Goal: Information Seeking & Learning: Learn about a topic

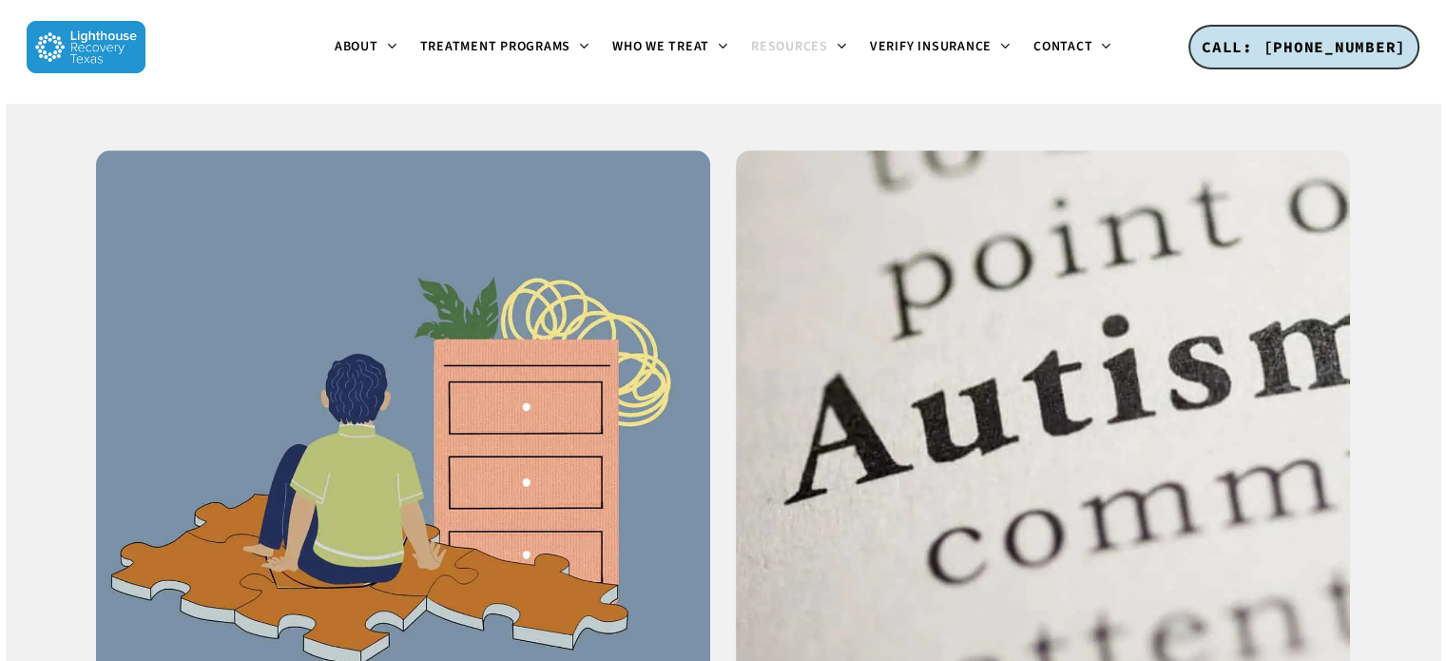
scroll to position [1711, 0]
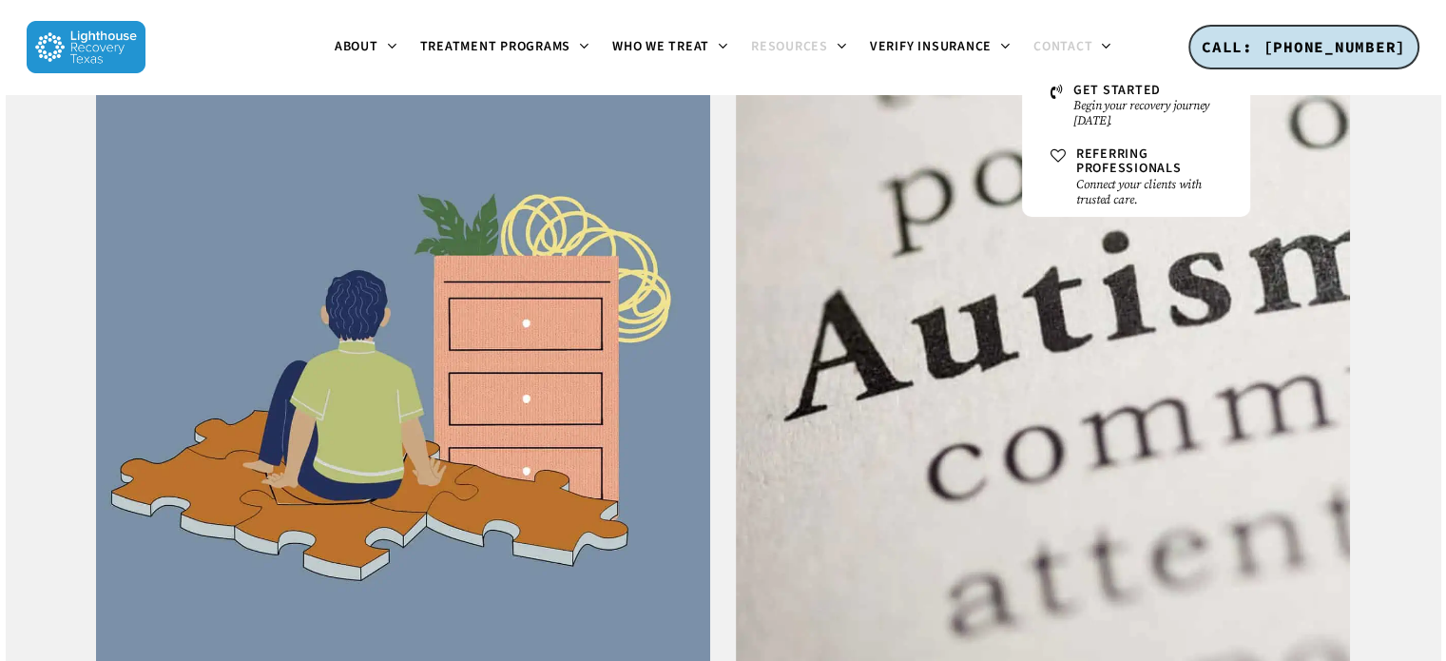
click at [1060, 44] on span "Contact" at bounding box center [1062, 46] width 59 height 19
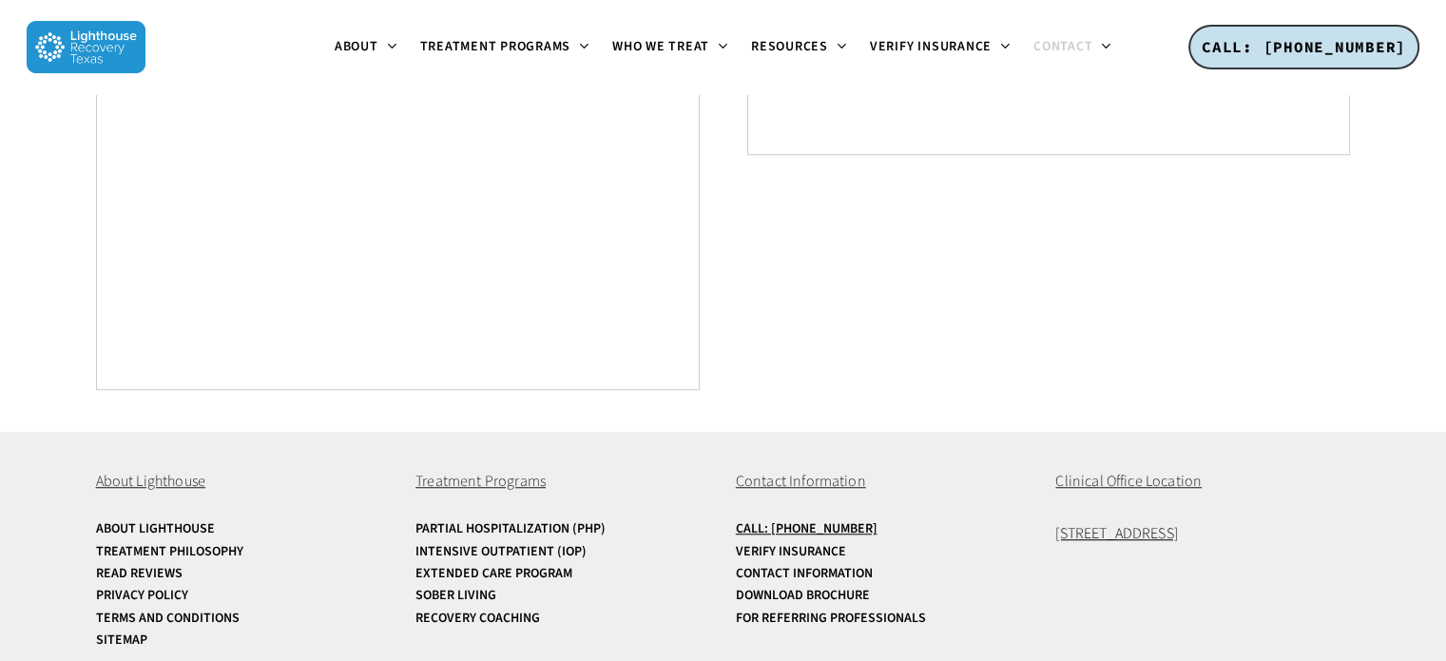
scroll to position [1367, 0]
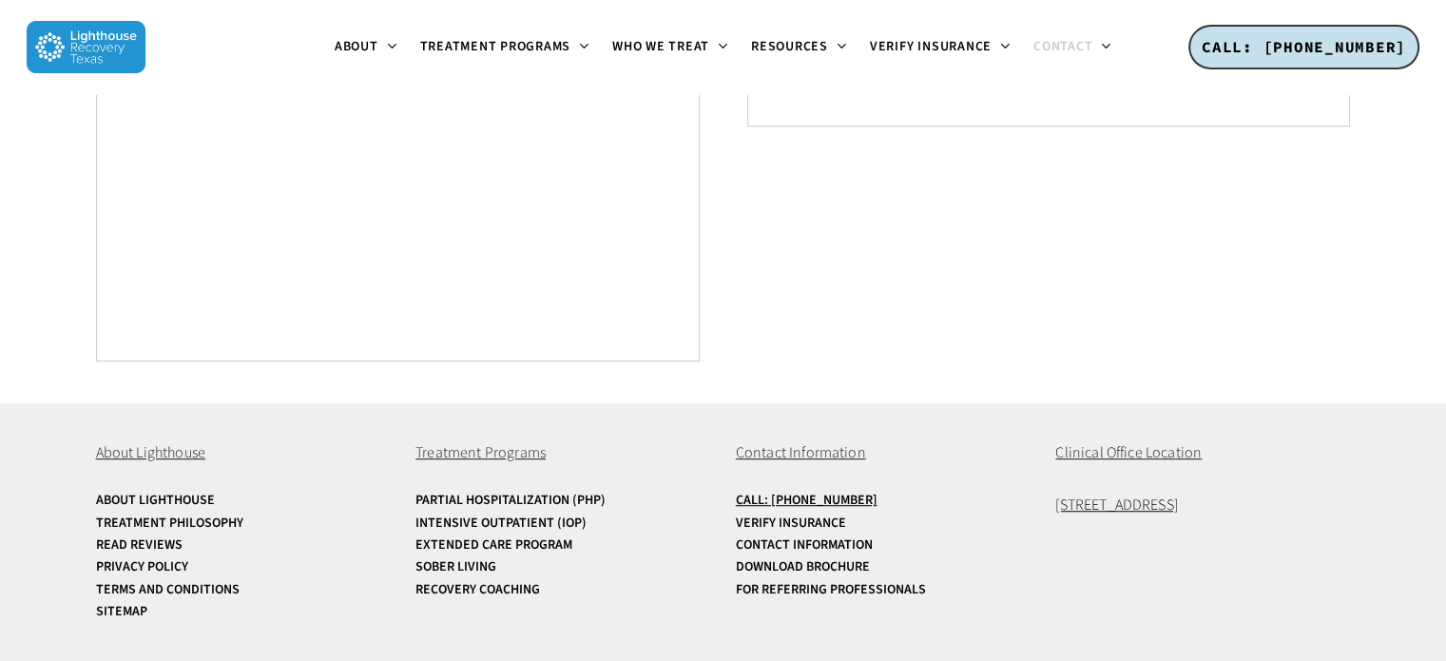
drag, startPoint x: 1274, startPoint y: 507, endPoint x: 1056, endPoint y: 520, distance: 218.1
click at [1056, 520] on div "About Lighthouse About Lighthouse Treatment Philosophy Read Reviews Privacy Pol…" at bounding box center [723, 532] width 1255 height 259
copy span "[STREET_ADDRESS]"
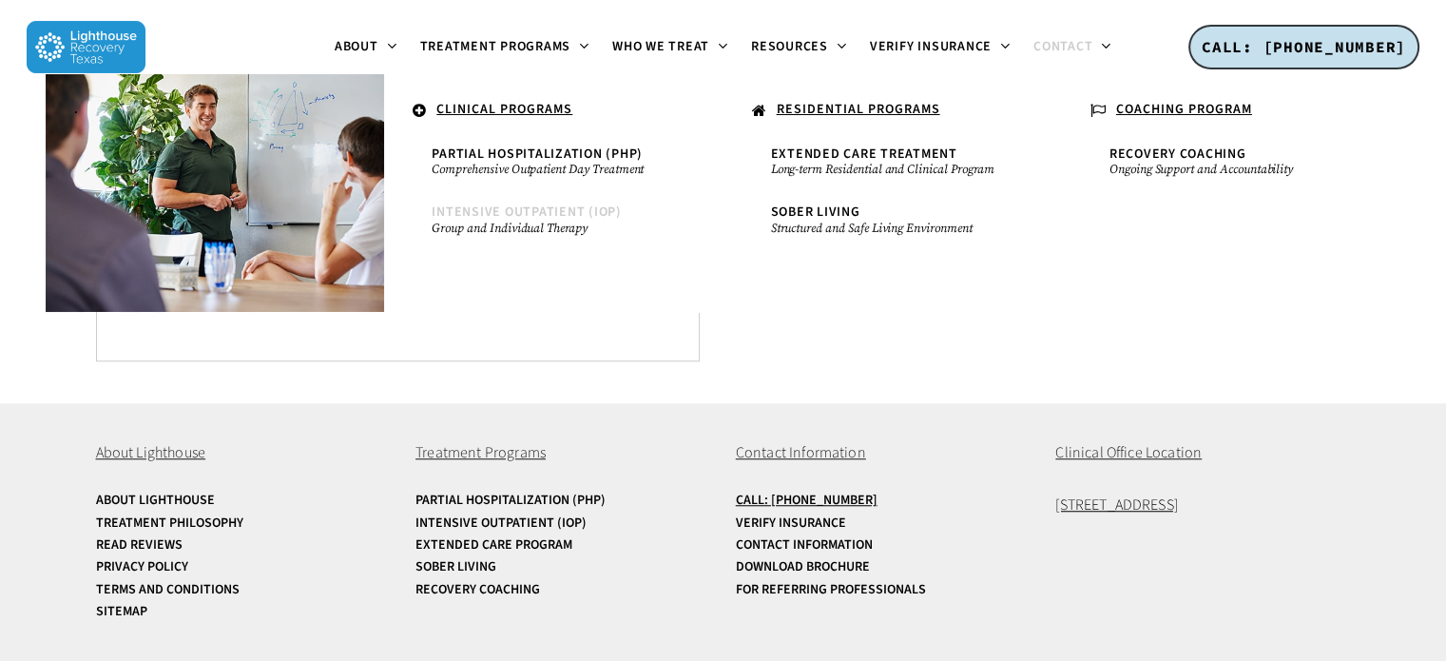
click at [537, 216] on span "Intensive Outpatient (IOP)" at bounding box center [527, 211] width 190 height 19
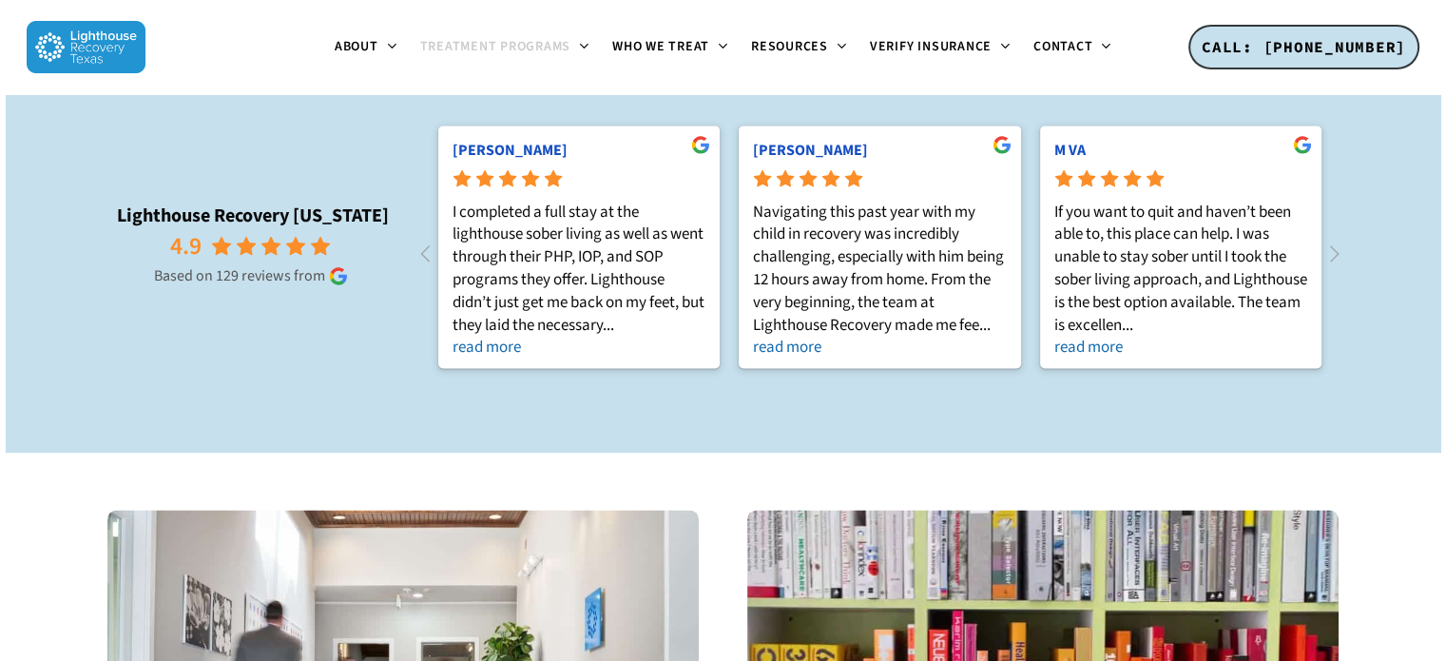
scroll to position [6, 0]
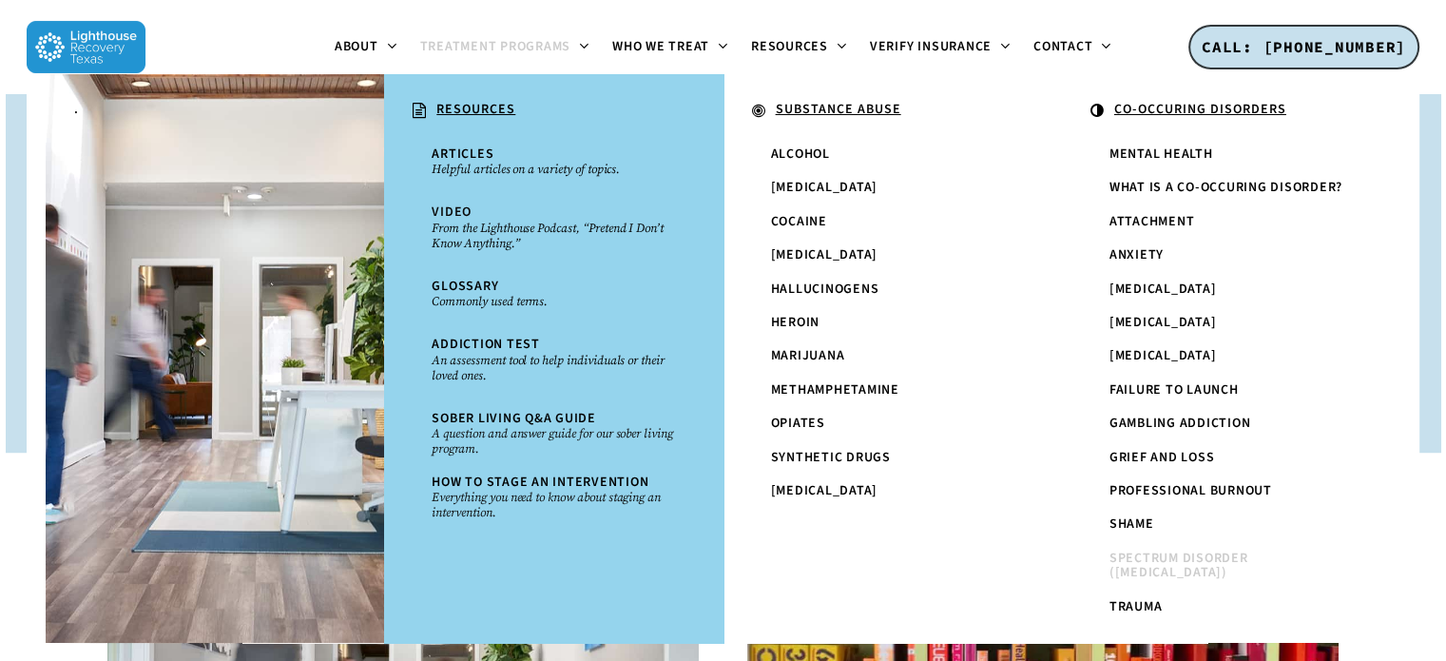
click at [1168, 564] on span "Spectrum Disorder ([MEDICAL_DATA])" at bounding box center [1178, 565] width 139 height 33
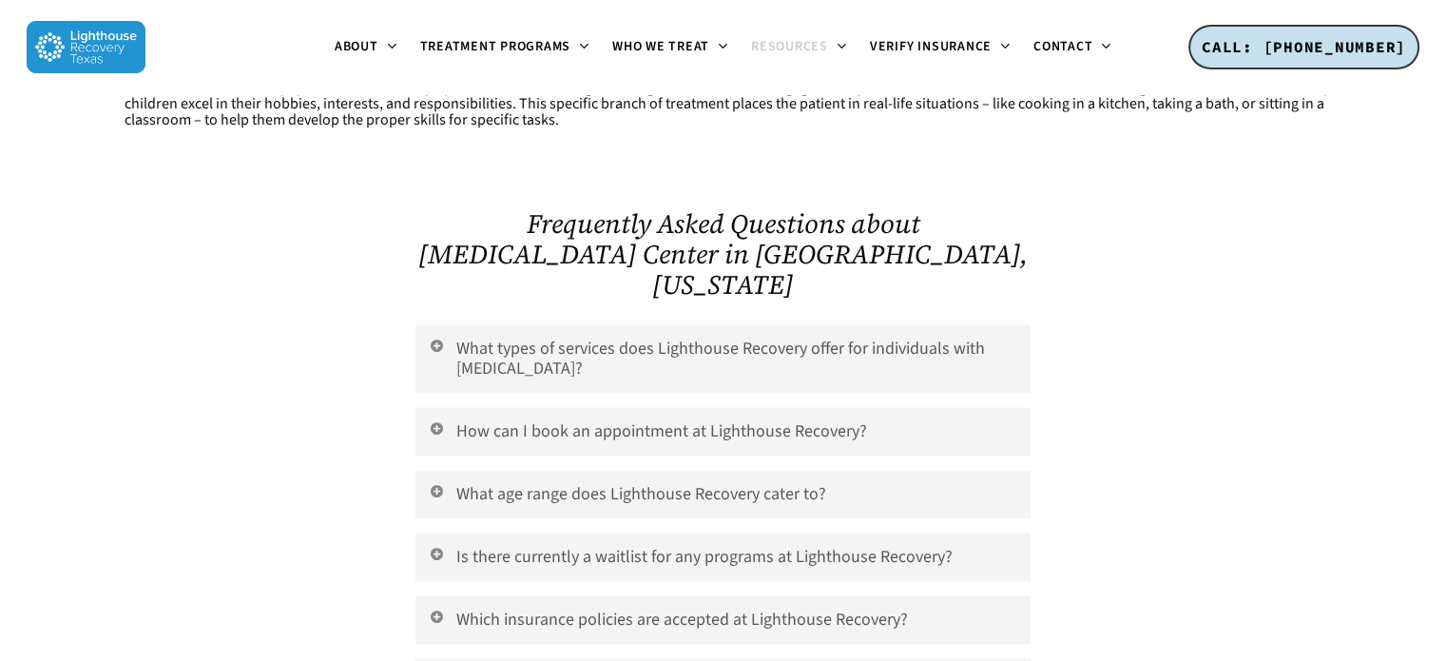
scroll to position [3707, 0]
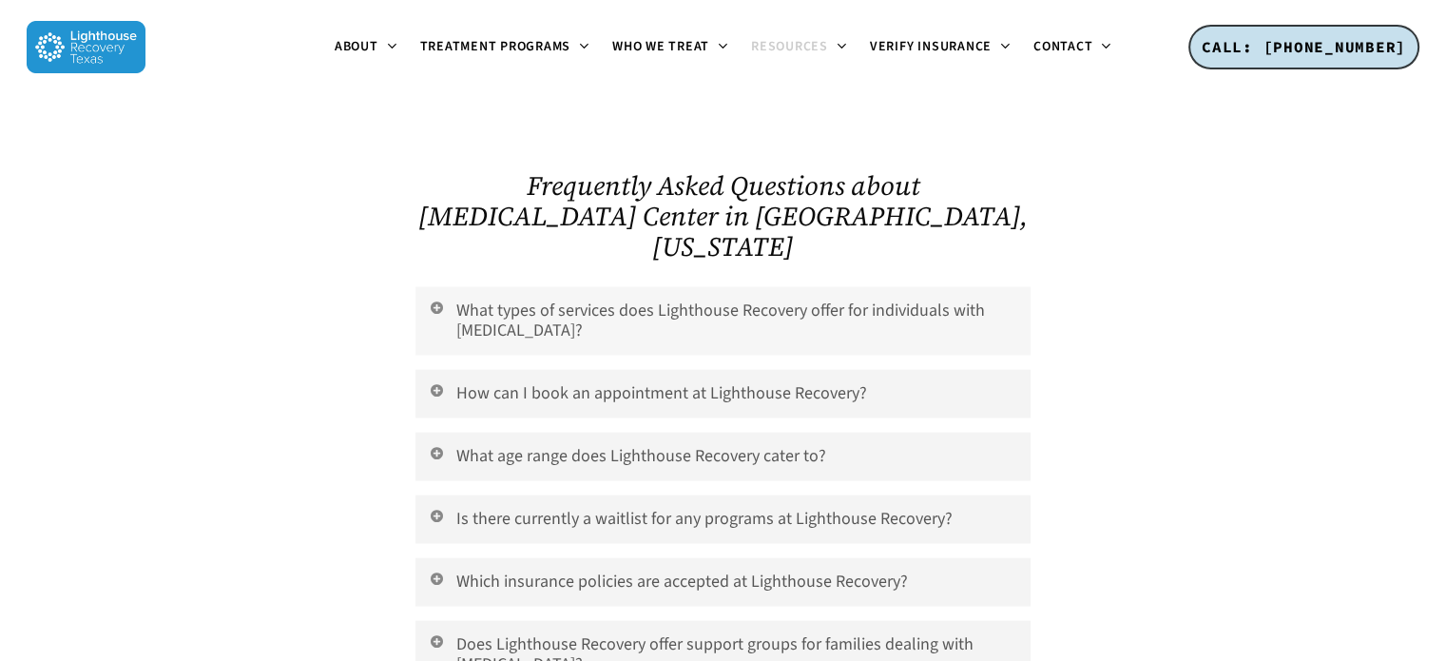
click at [651, 287] on link "What types of services does Lighthouse Recovery offer for individuals with [MED…" at bounding box center [722, 321] width 614 height 68
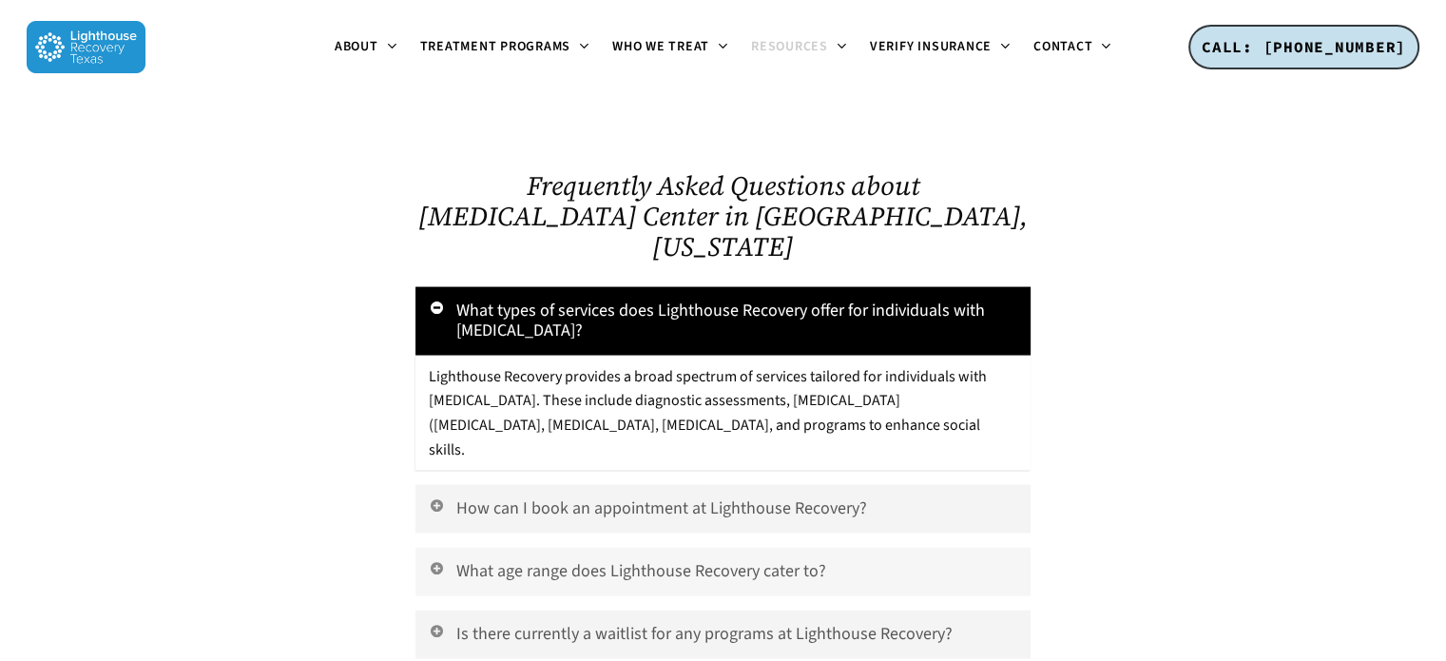
click at [836, 548] on link "What age range does Lighthouse Recovery cater to?" at bounding box center [722, 572] width 614 height 48
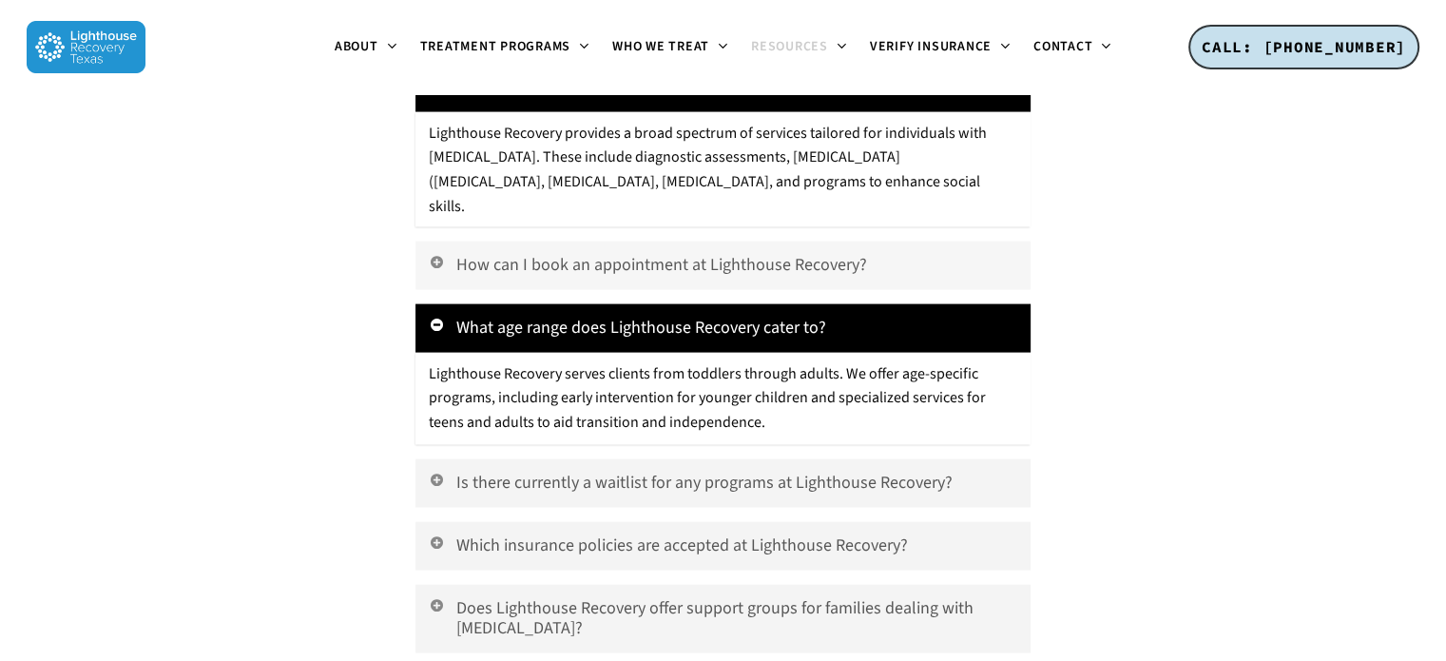
scroll to position [3993, 0]
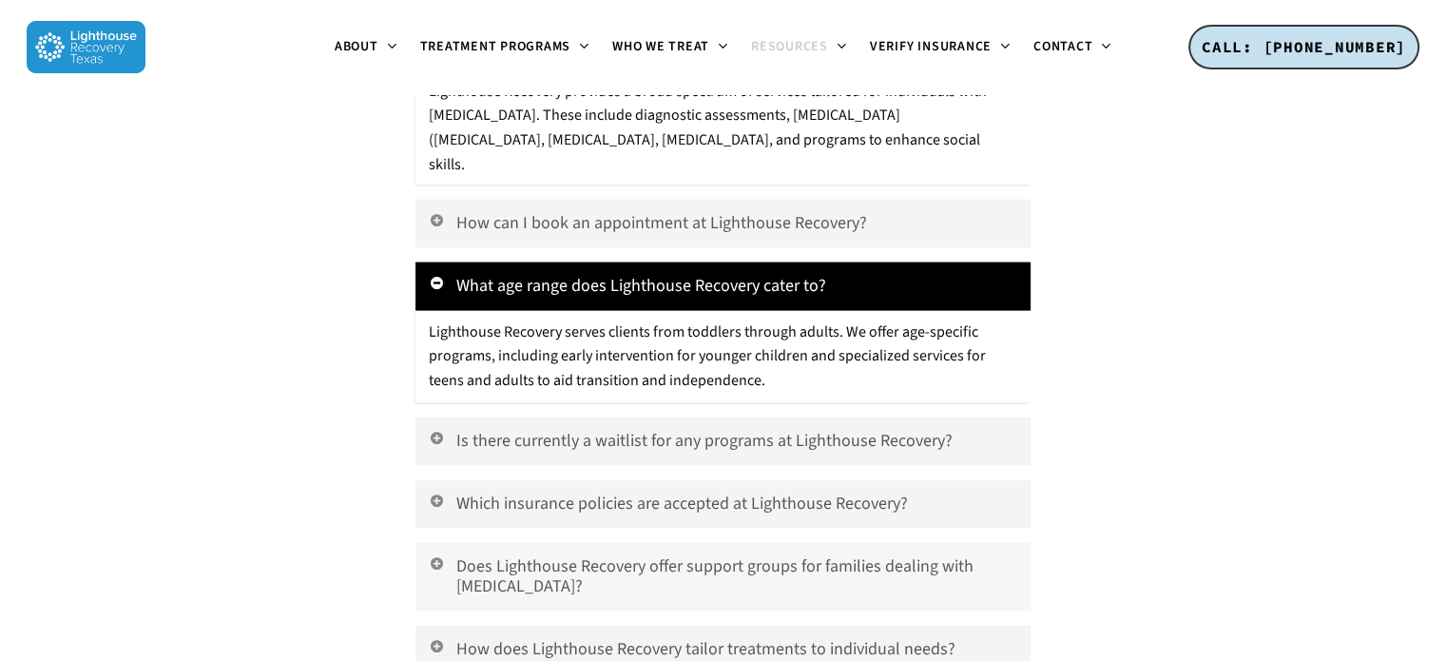
click at [790, 543] on link "Does Lighthouse Recovery offer support groups for families dealing with autism?" at bounding box center [722, 577] width 614 height 68
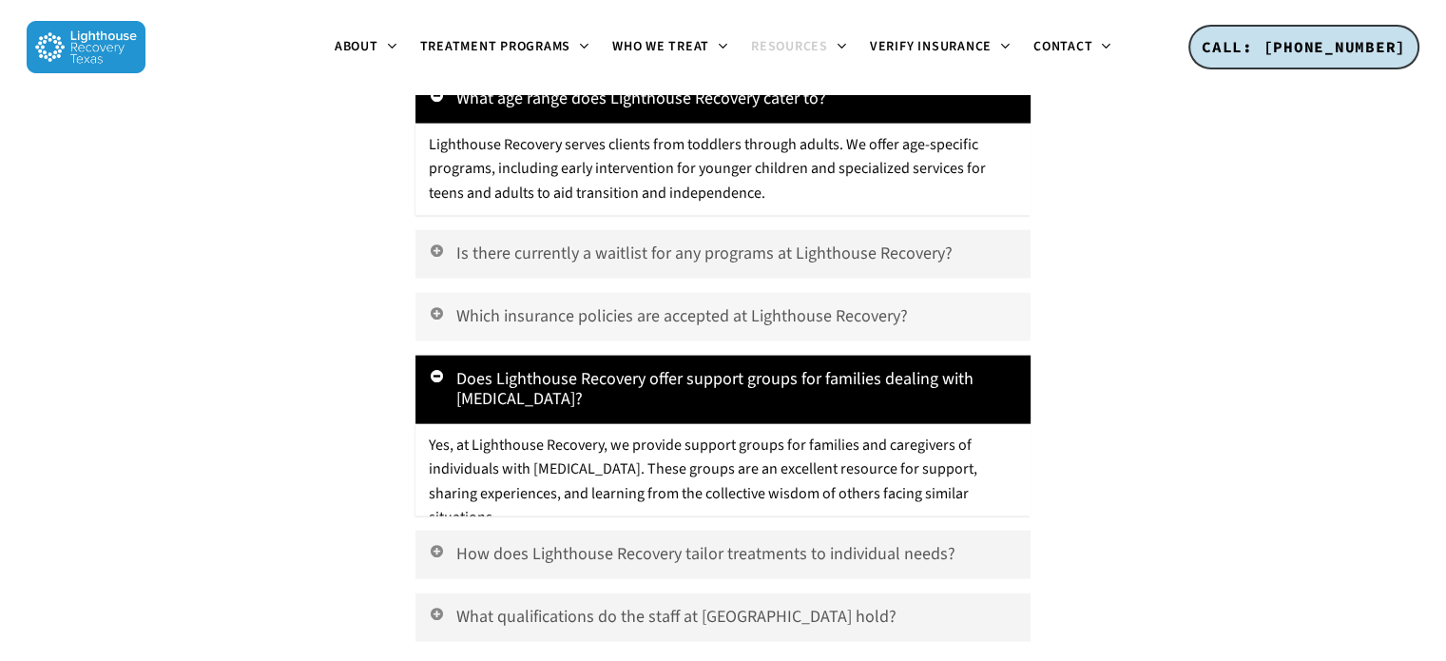
scroll to position [4183, 0]
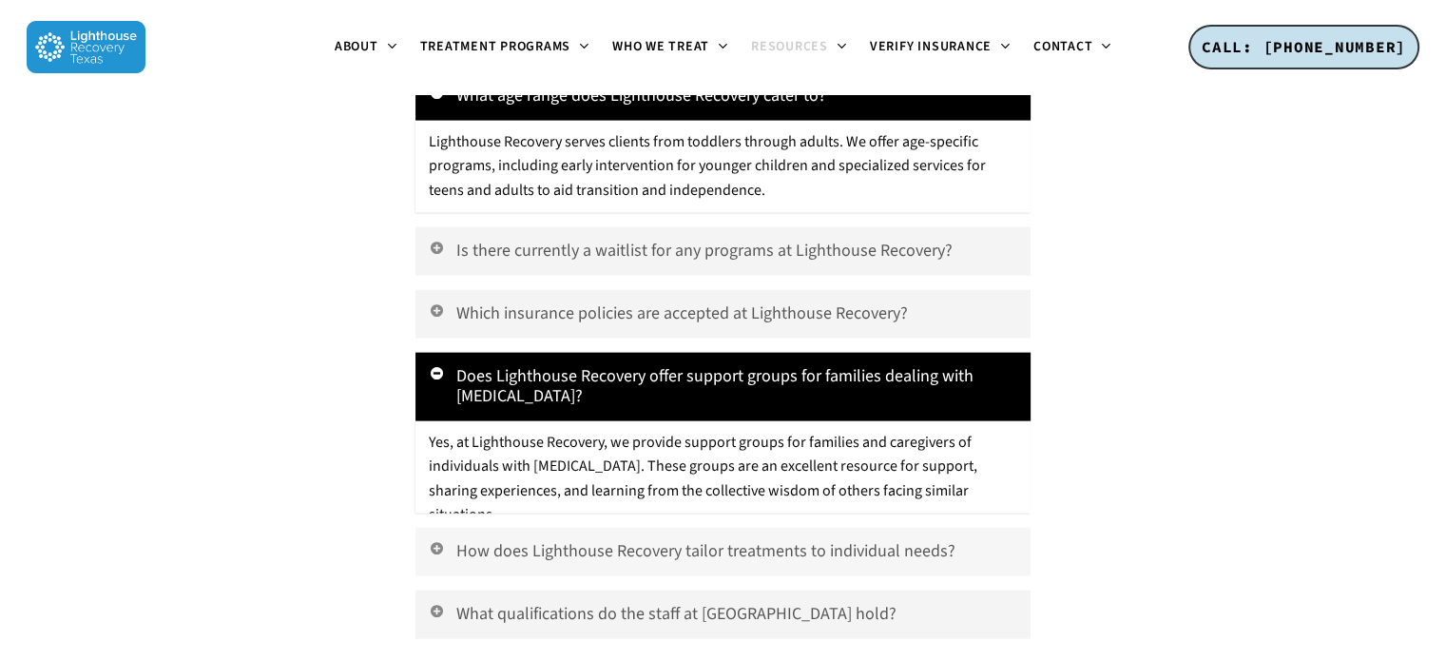
click at [850, 528] on link "How does Lighthouse Recovery tailor treatments to individual needs?" at bounding box center [722, 552] width 614 height 48
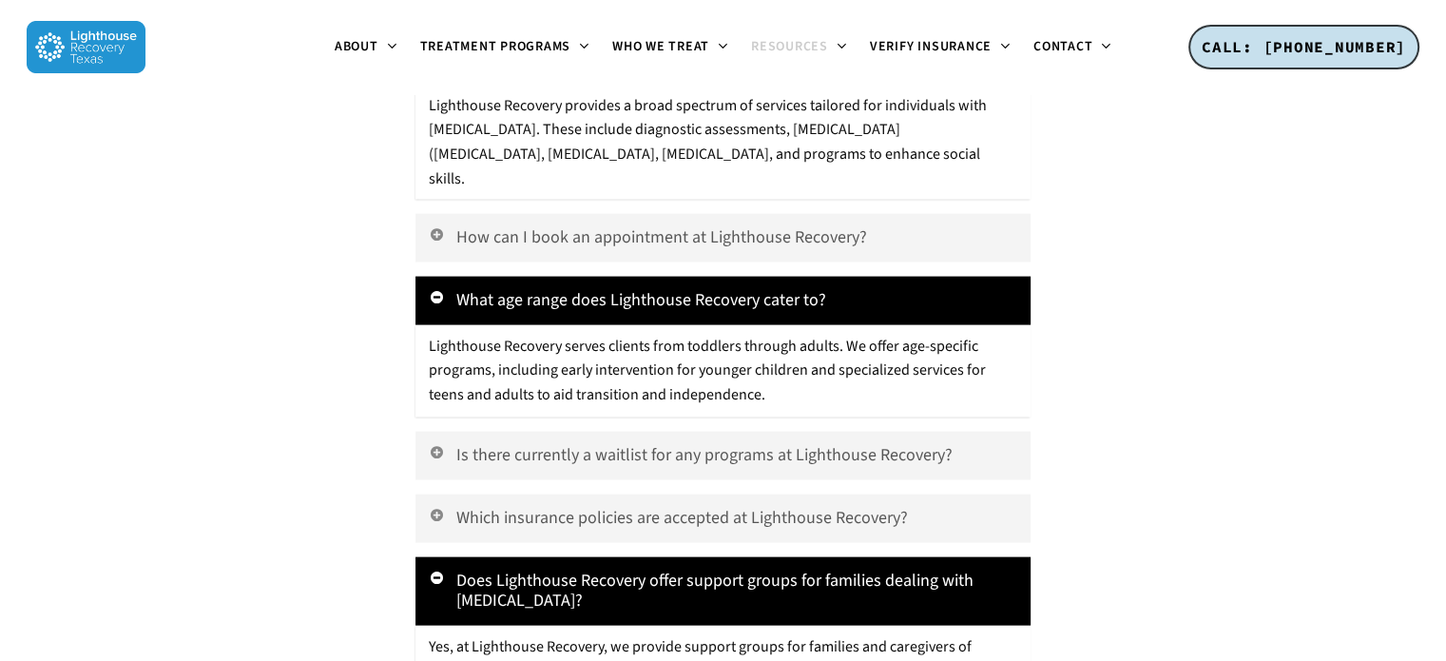
scroll to position [3897, 0]
